Goal: Check status: Check status

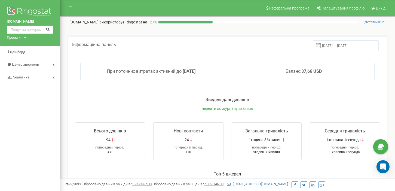
click at [335, 47] on input "[DATE] - [DATE]" at bounding box center [346, 45] width 66 height 11
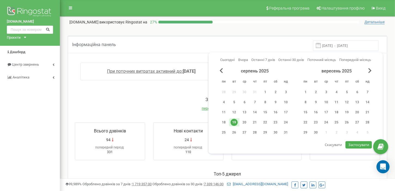
click at [235, 124] on div "19" at bounding box center [233, 122] width 7 height 7
drag, startPoint x: 353, startPoint y: 142, endPoint x: 350, endPoint y: 141, distance: 3.0
click at [354, 142] on span "Застосувати" at bounding box center [358, 144] width 21 height 5
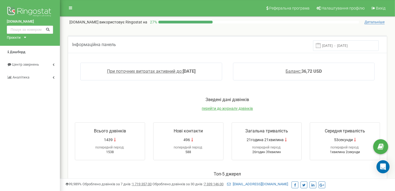
click at [353, 44] on input "12.08.2025 - 19.08.2025" at bounding box center [346, 45] width 66 height 11
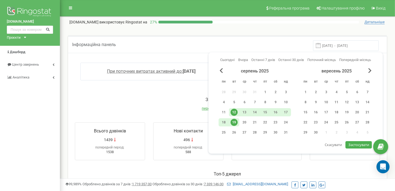
click at [235, 121] on div "19" at bounding box center [233, 122] width 7 height 7
click at [363, 142] on span "Застосувати" at bounding box center [358, 144] width 21 height 5
type input "[DATE] - [DATE]"
